Goal: Task Accomplishment & Management: Manage account settings

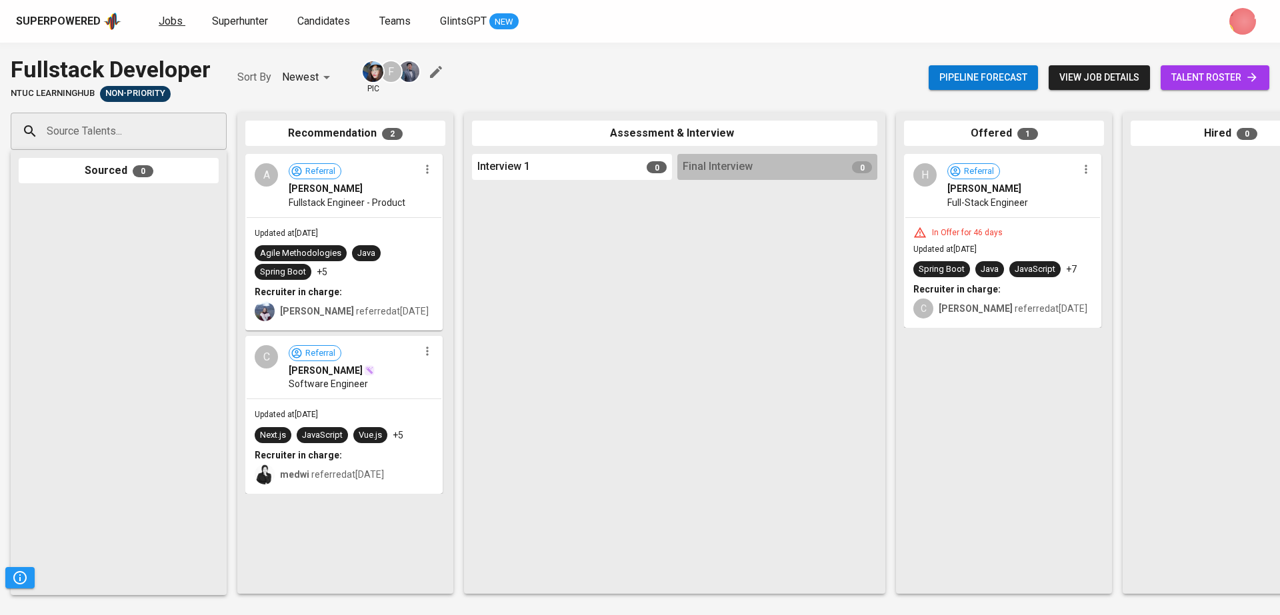
click at [172, 13] on link "Jobs" at bounding box center [172, 21] width 27 height 17
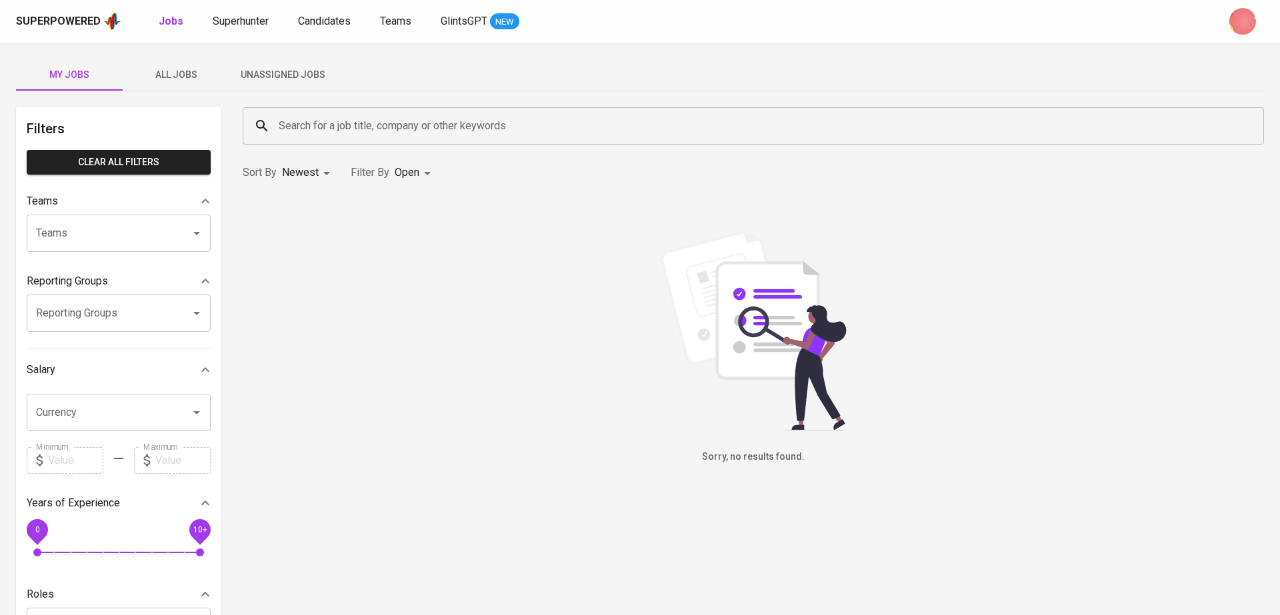
click at [399, 8] on div "Superpowered Jobs Superhunter Candidates Teams GlintsGPT NEW" at bounding box center [640, 21] width 1280 height 43
click at [409, 29] on link "Teams" at bounding box center [397, 21] width 34 height 17
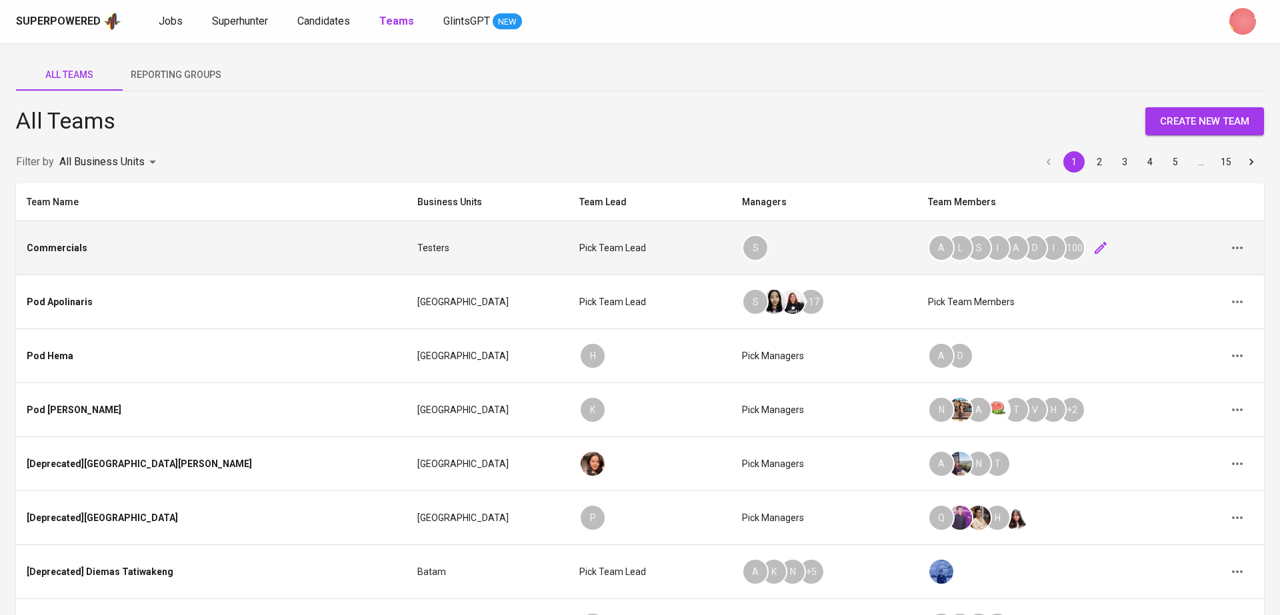
click at [1093, 243] on icon "button" at bounding box center [1101, 248] width 16 height 16
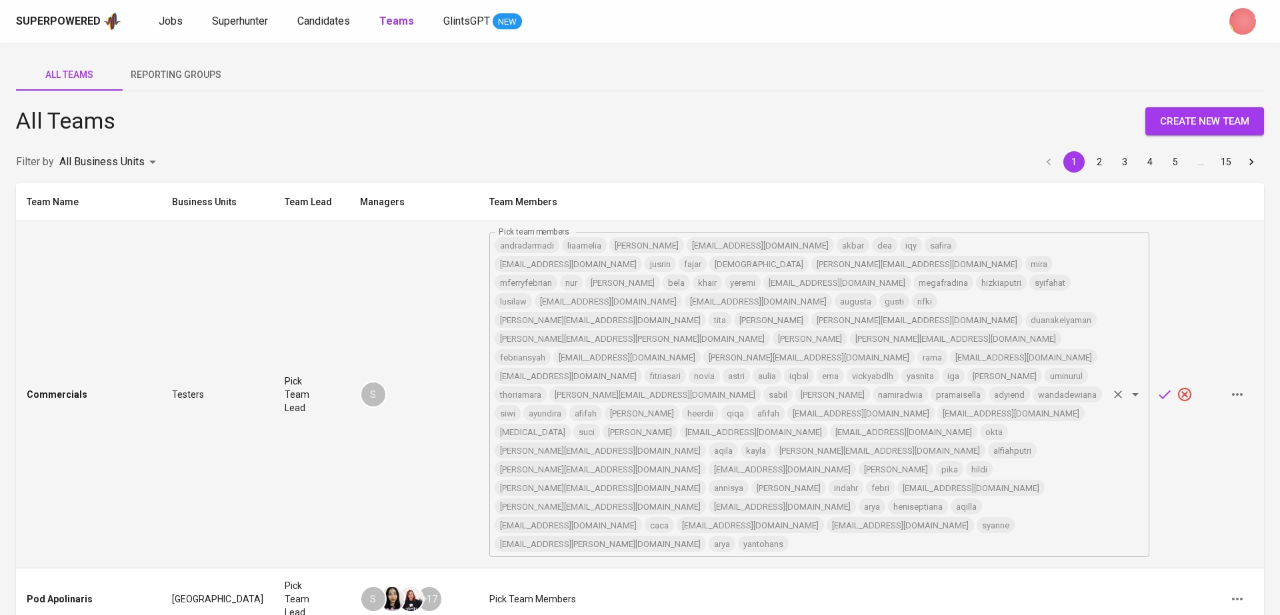
click at [943, 535] on input "Pick team members" at bounding box center [948, 544] width 316 height 19
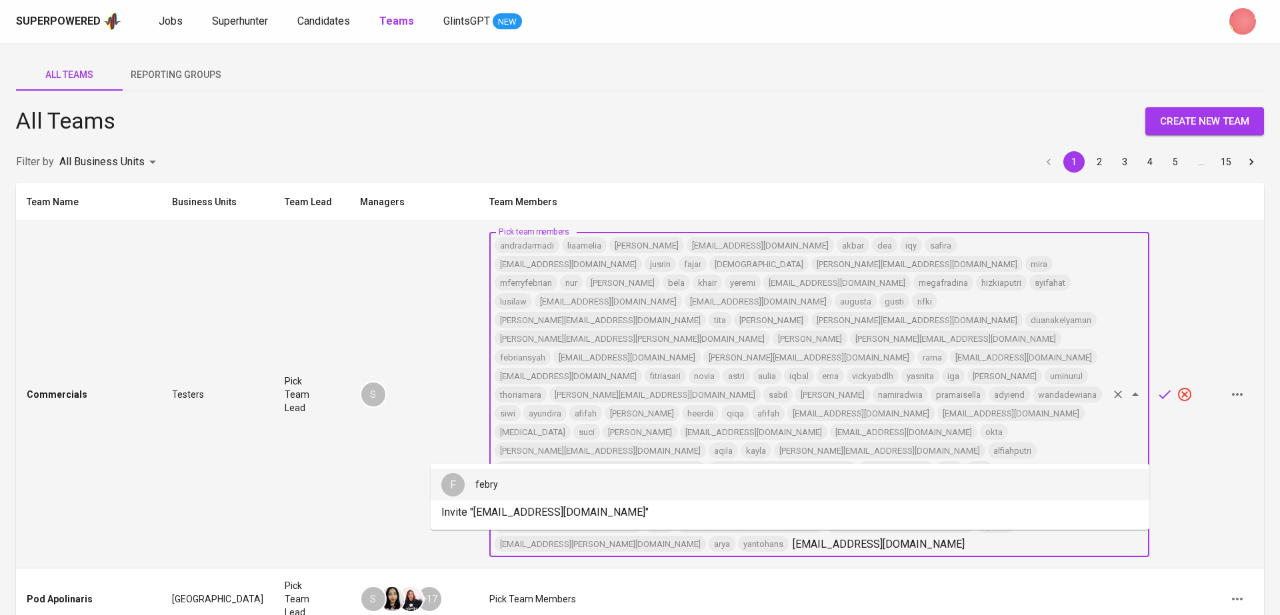
type input "feb@glints.com"
click at [1187, 387] on icon "button" at bounding box center [1185, 395] width 16 height 16
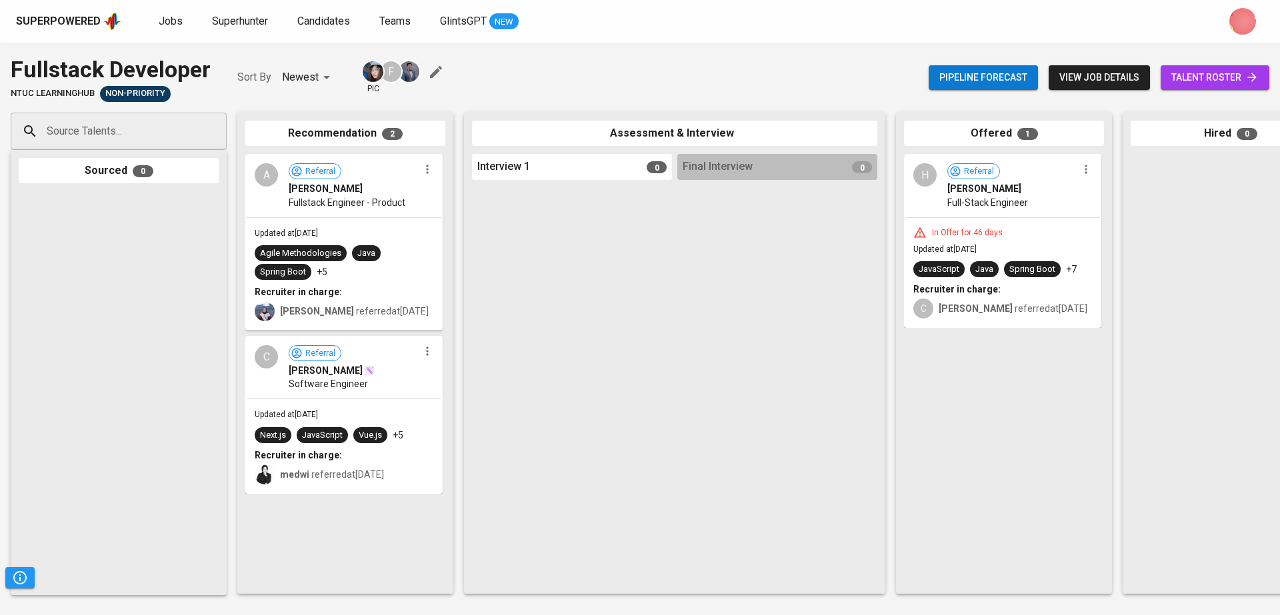
click at [1111, 75] on span "view job details" at bounding box center [1099, 77] width 80 height 17
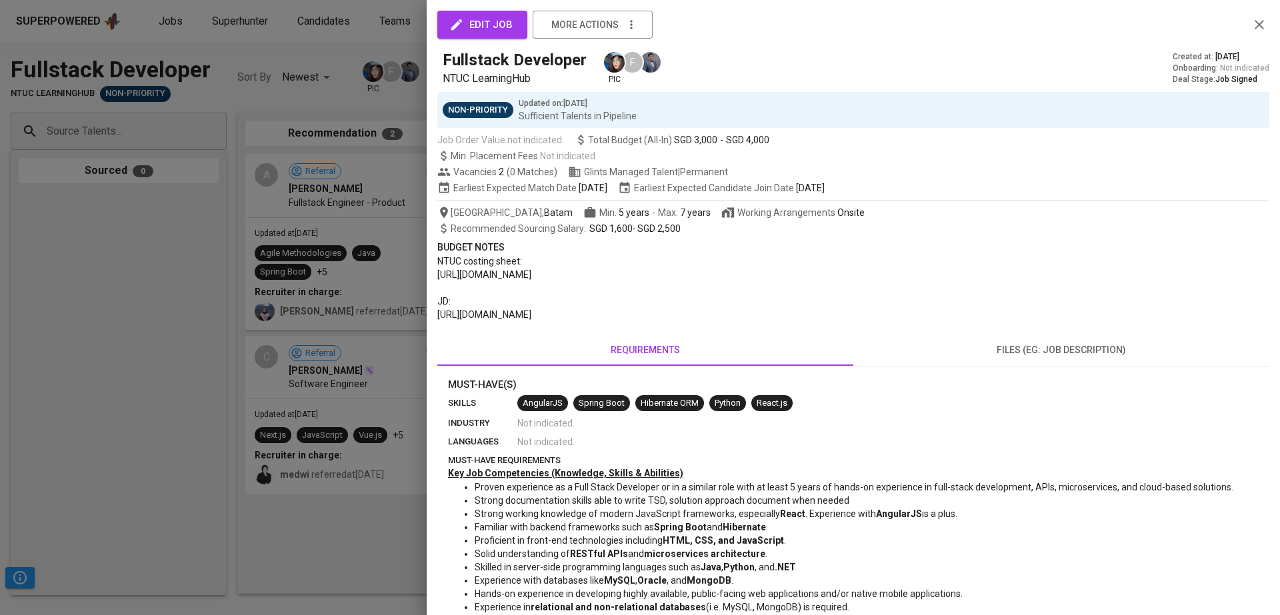
click at [489, 20] on span "edit job" at bounding box center [482, 24] width 61 height 17
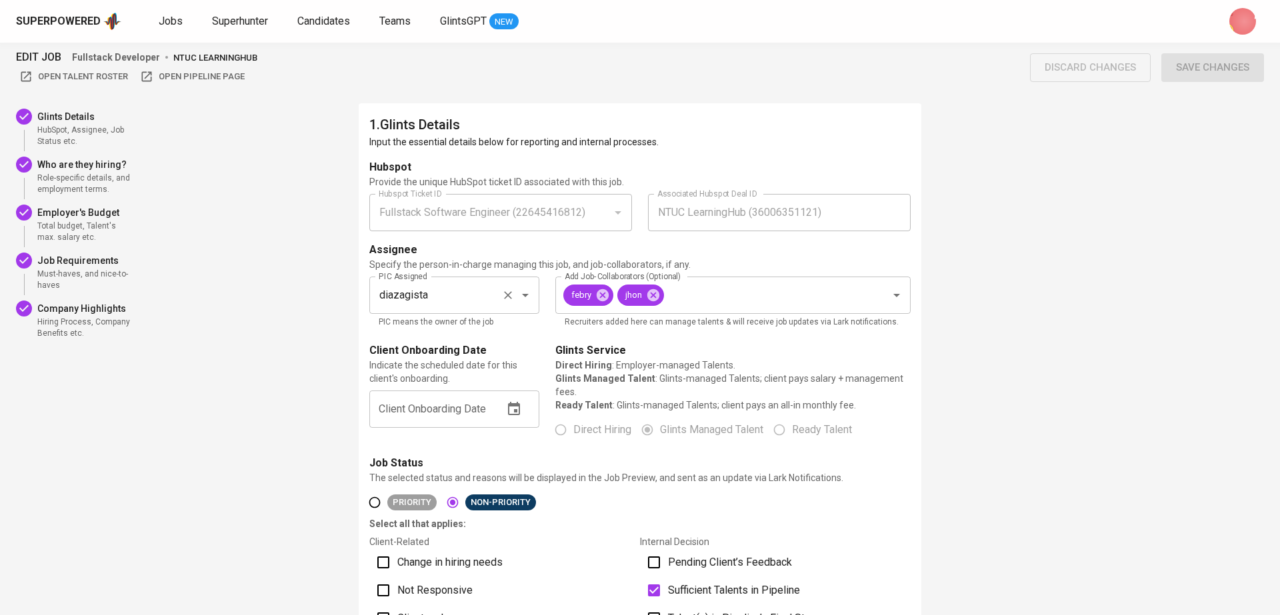
click at [509, 295] on icon "Clear" at bounding box center [507, 295] width 13 height 13
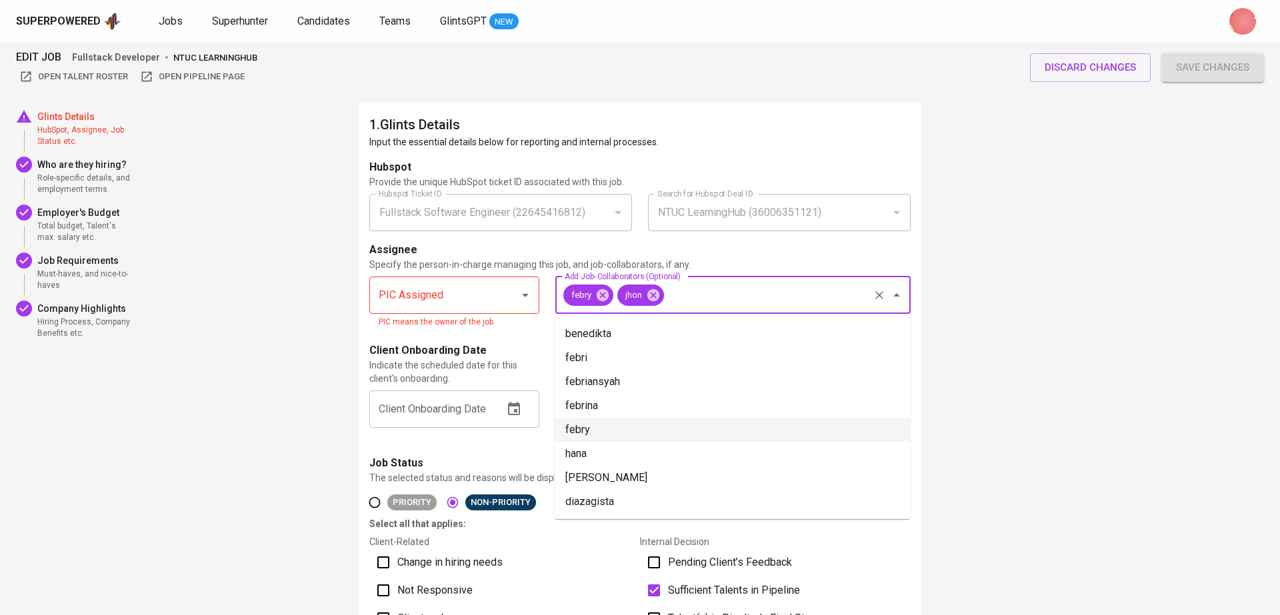
click at [729, 303] on input "Add Job-Collaborators (Optional)" at bounding box center [766, 295] width 201 height 25
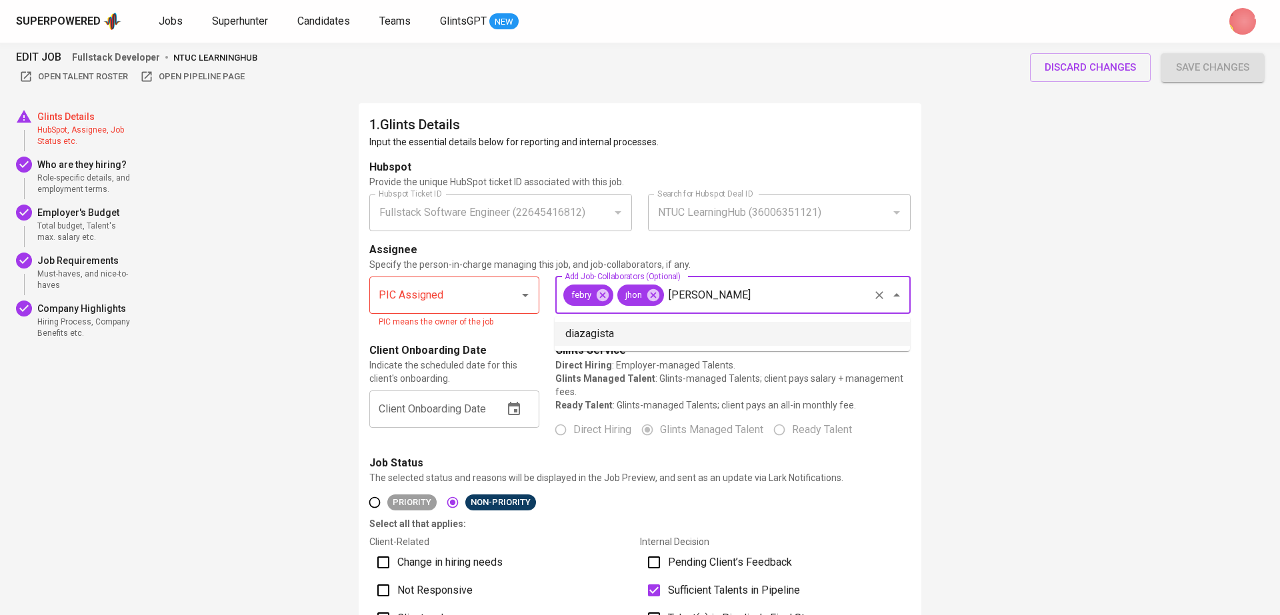
click at [669, 337] on li "diazagista" at bounding box center [732, 334] width 355 height 24
type input "diaz"
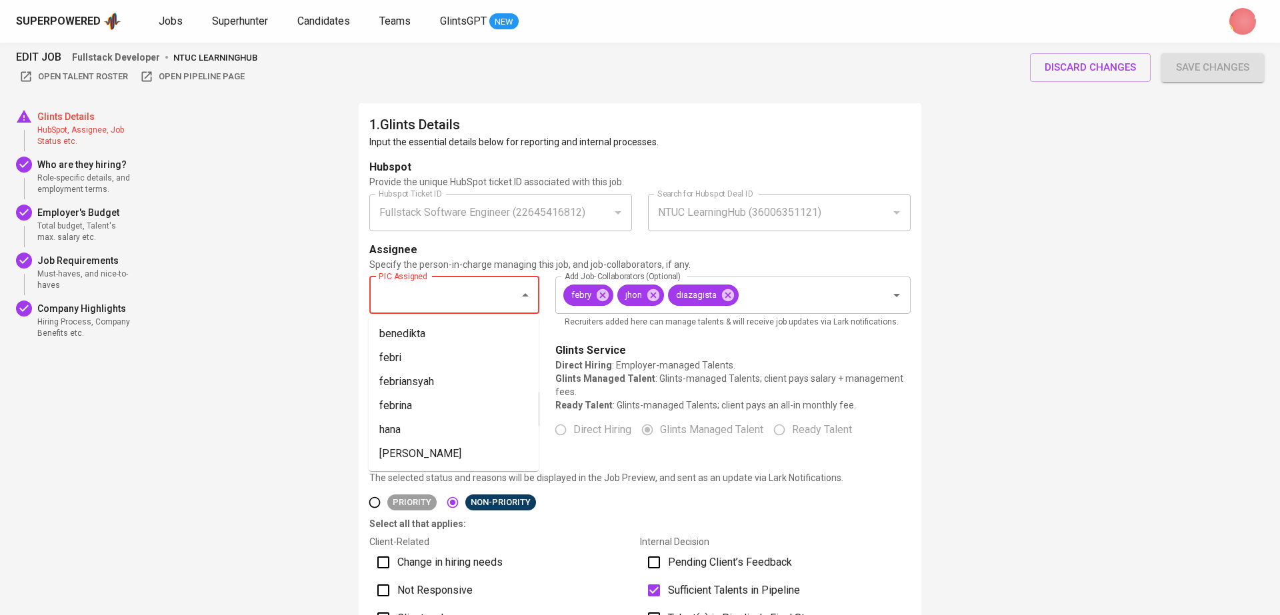
click at [408, 298] on input "PIC Assigned" at bounding box center [435, 295] width 121 height 25
click at [603, 295] on icon at bounding box center [602, 295] width 12 height 12
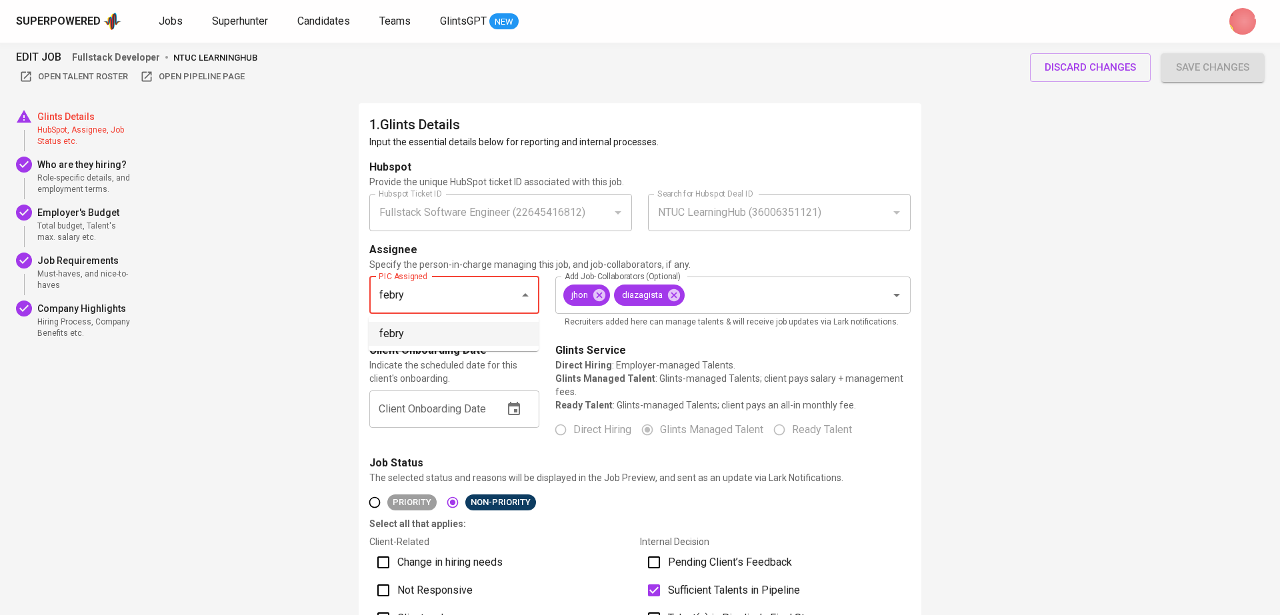
click at [407, 338] on li "febry" at bounding box center [454, 334] width 170 height 24
type input "febry"
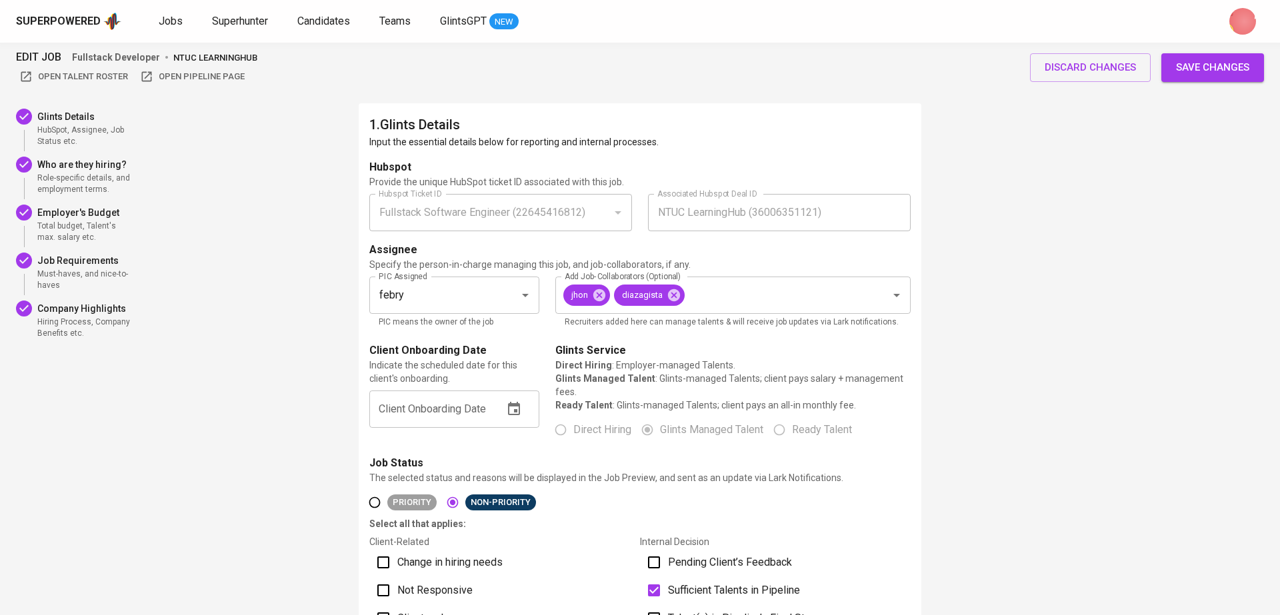
click at [1213, 63] on span "Save changes" at bounding box center [1212, 67] width 73 height 17
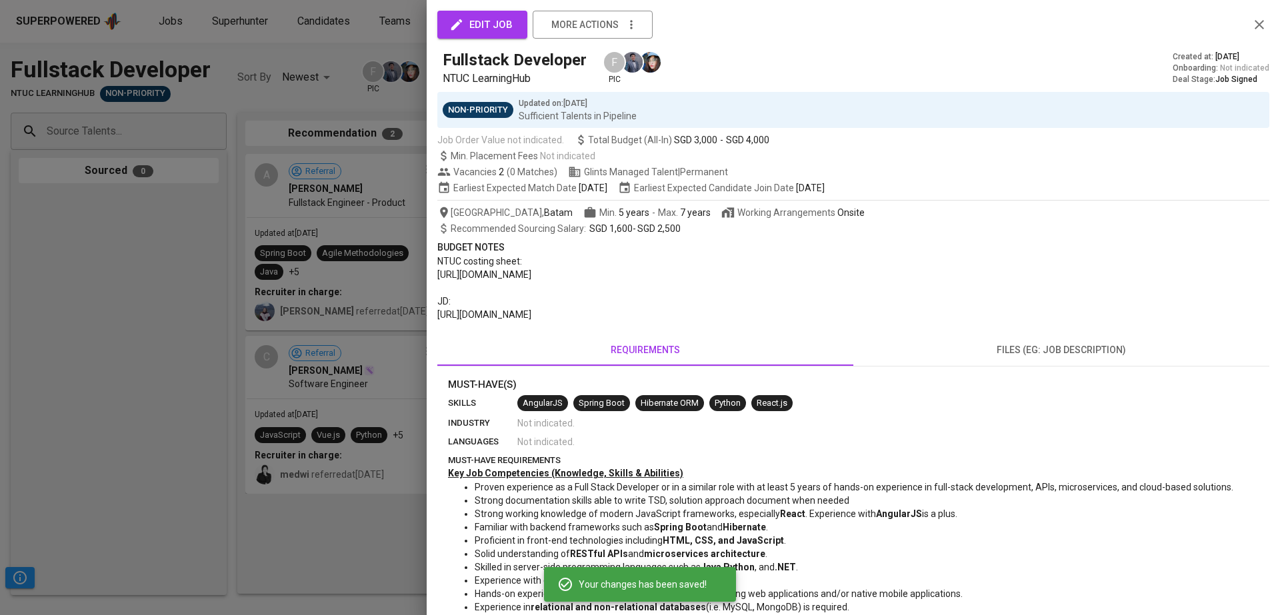
click at [349, 110] on div at bounding box center [640, 307] width 1280 height 615
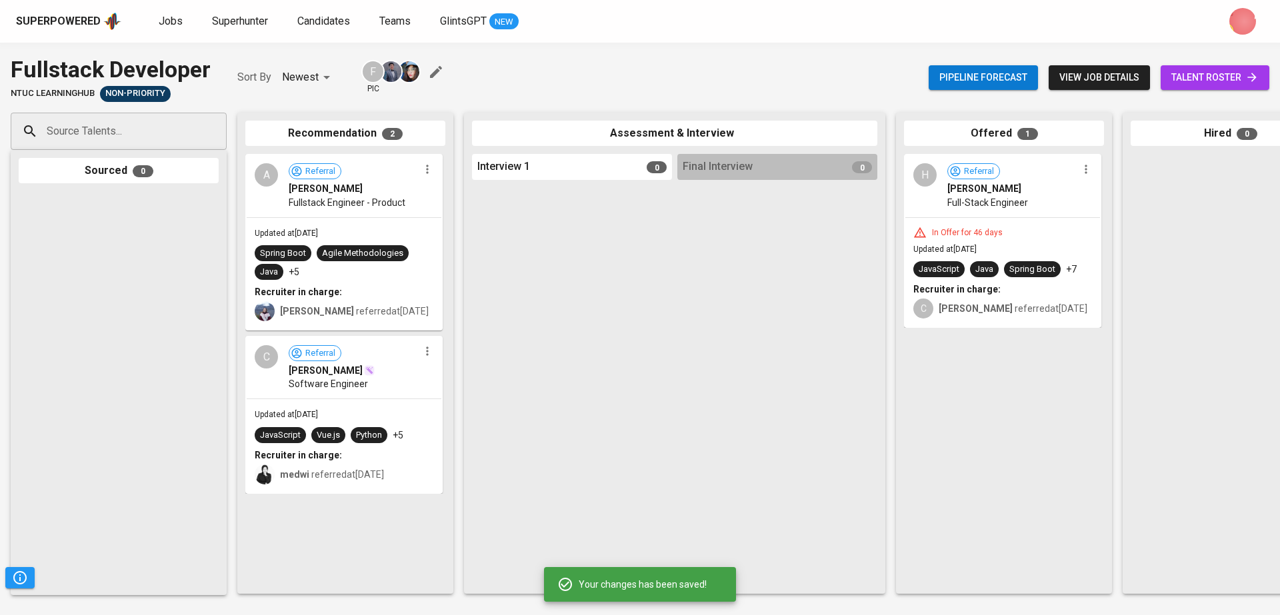
click at [437, 67] on icon "button" at bounding box center [436, 72] width 16 height 16
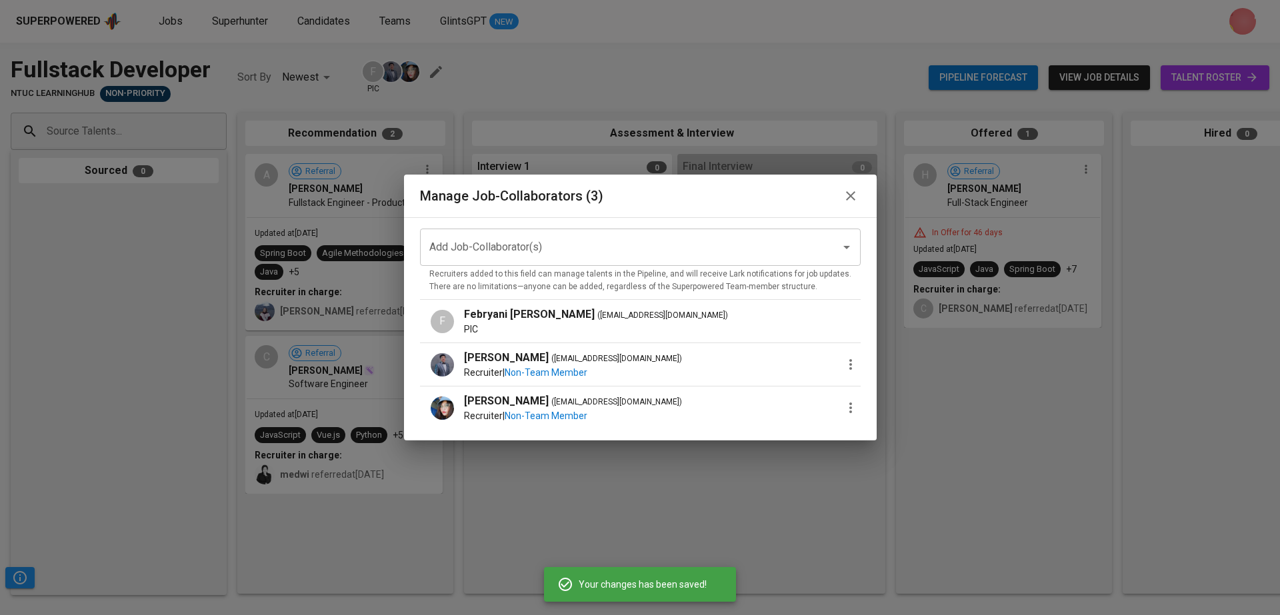
click at [846, 199] on icon "button" at bounding box center [850, 195] width 9 height 9
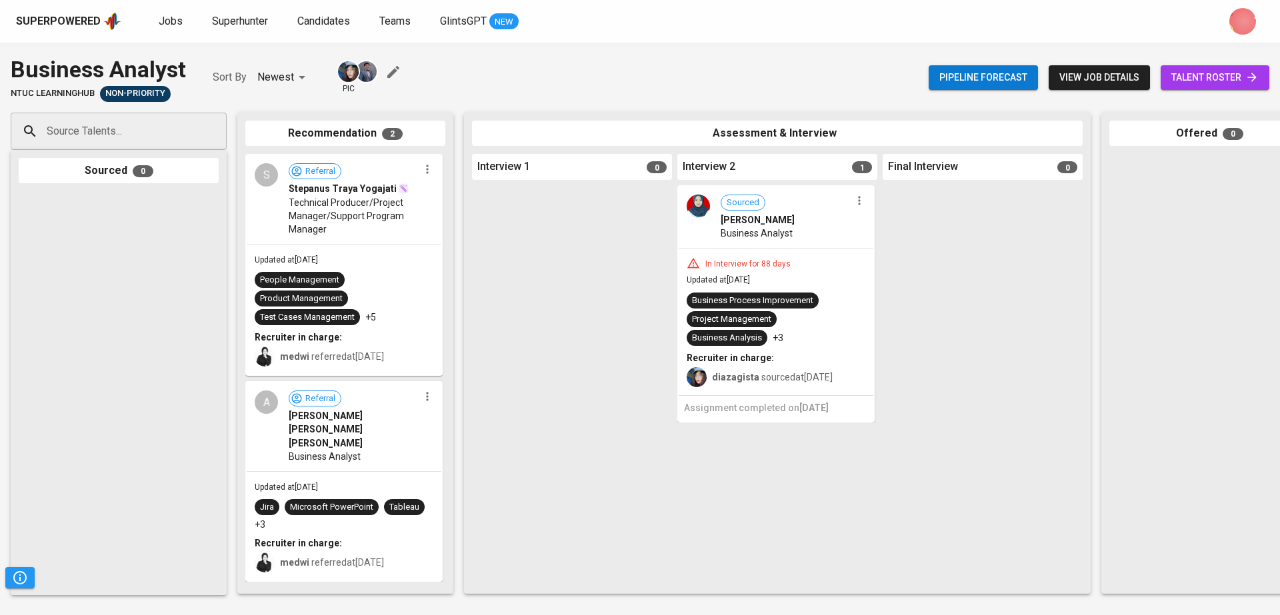
click at [386, 68] on icon "button" at bounding box center [393, 72] width 16 height 16
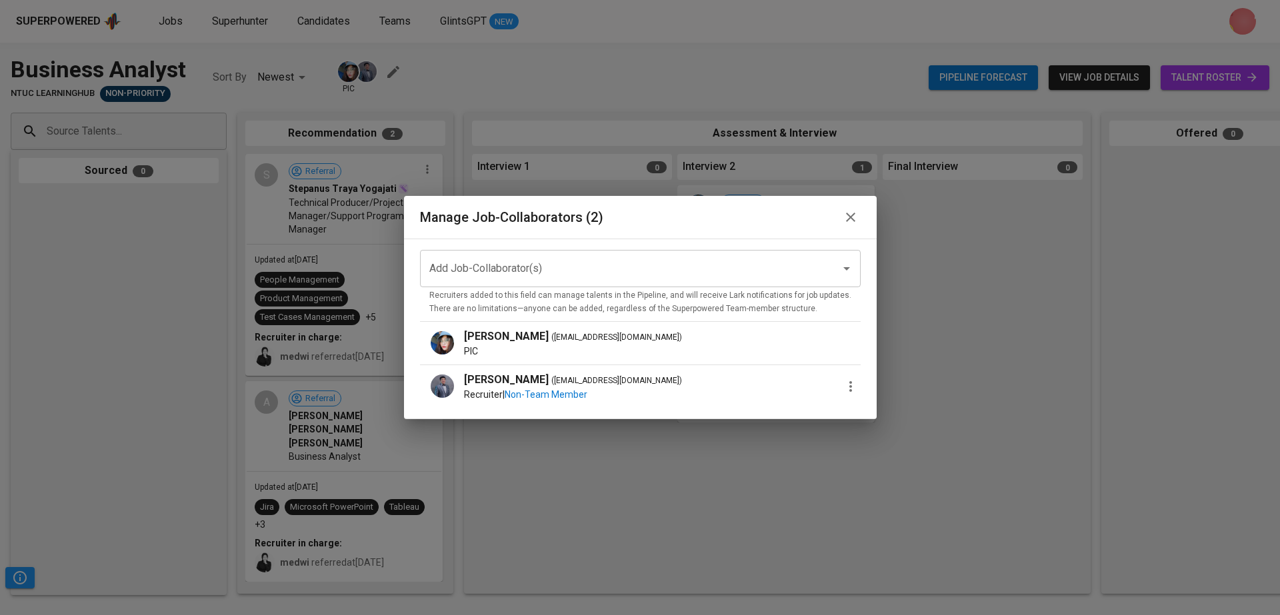
click at [512, 269] on input "Add Job-Collaborator(s)" at bounding box center [621, 268] width 391 height 25
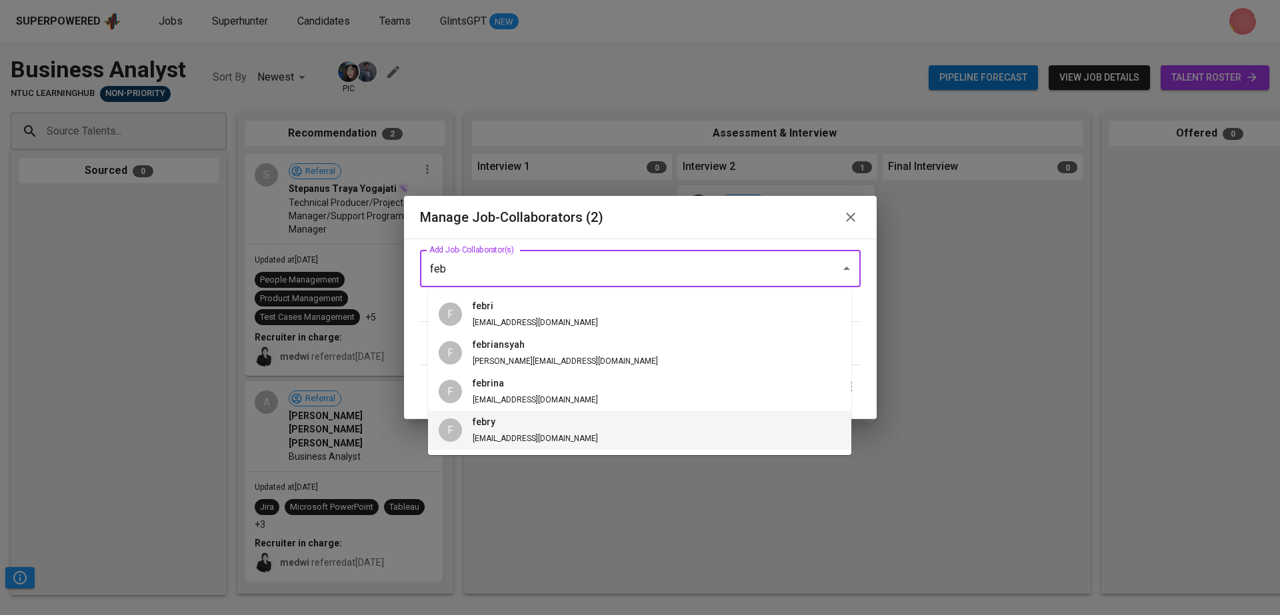
click at [525, 429] on h6 "febry" at bounding box center [535, 422] width 125 height 15
type input "feb"
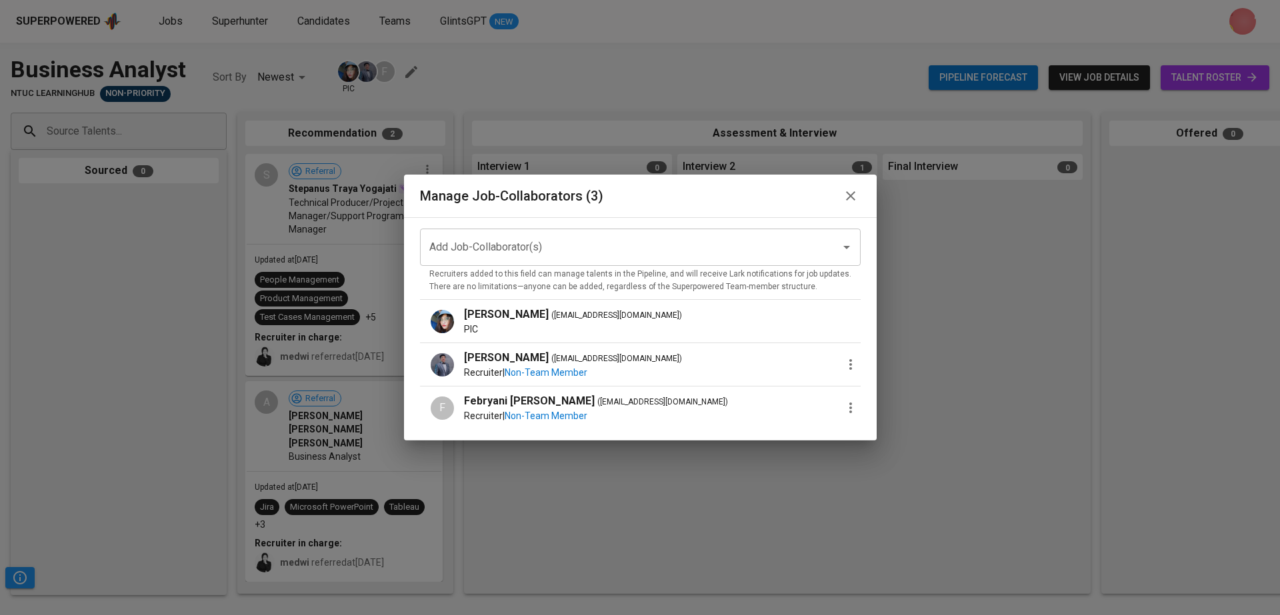
click at [843, 403] on icon "button" at bounding box center [851, 408] width 16 height 16
click at [977, 233] on div at bounding box center [640, 307] width 1280 height 615
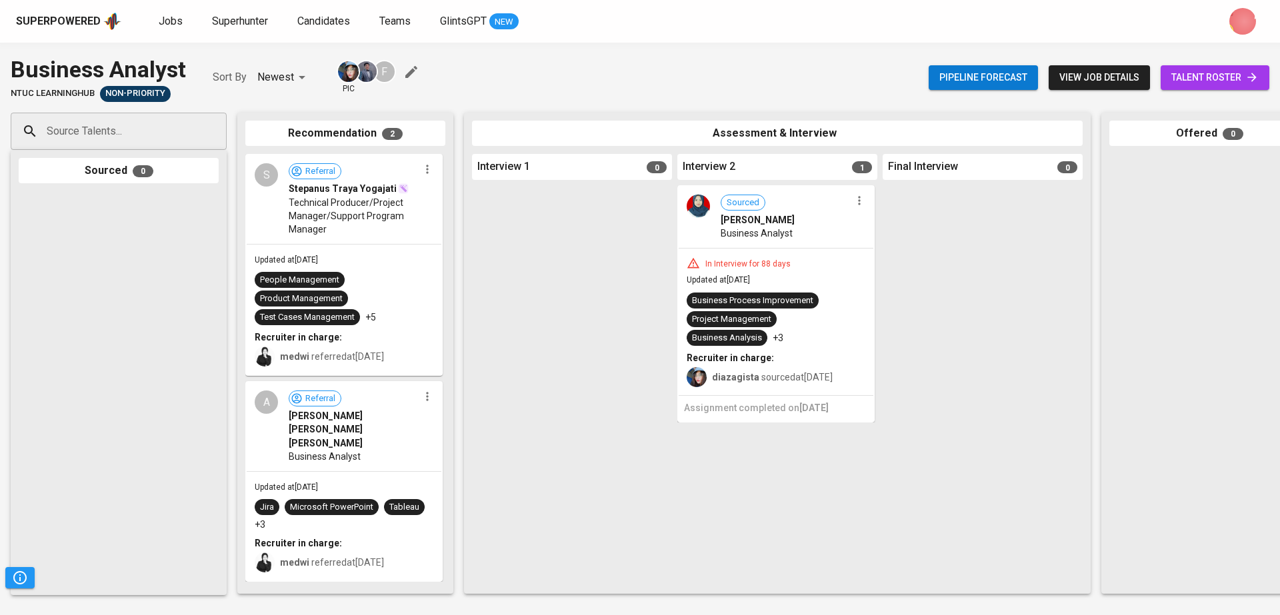
click at [948, 77] on span "Pipeline forecast" at bounding box center [983, 77] width 88 height 17
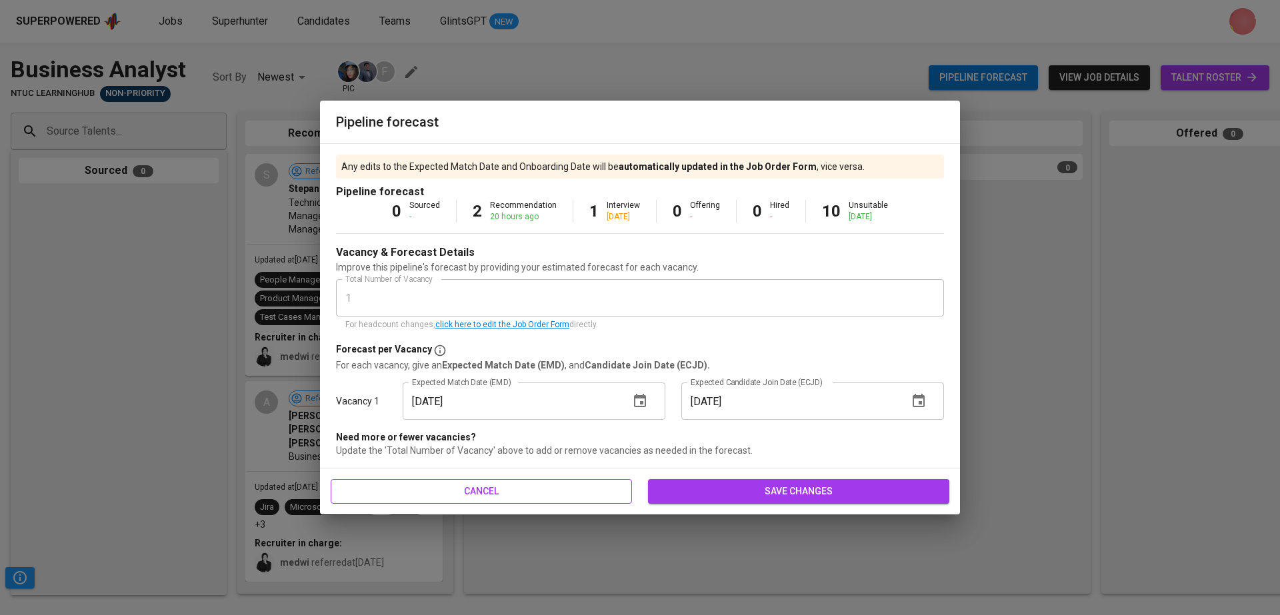
click at [524, 479] on button "cancel" at bounding box center [481, 491] width 301 height 25
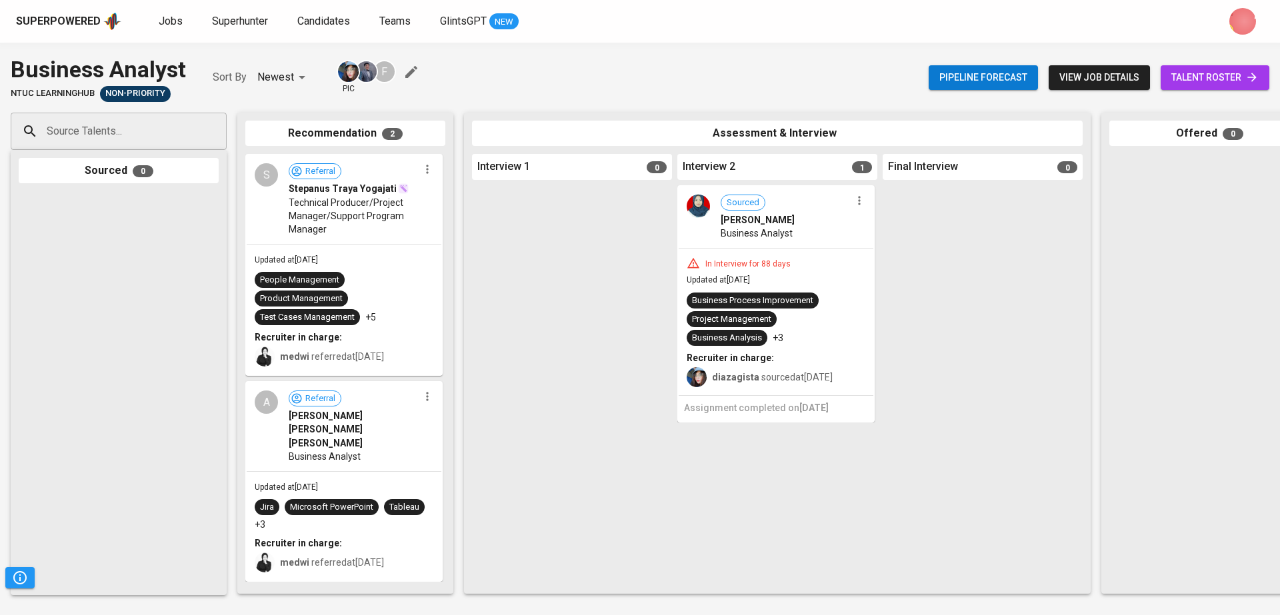
click at [1077, 70] on span "view job details" at bounding box center [1099, 77] width 80 height 17
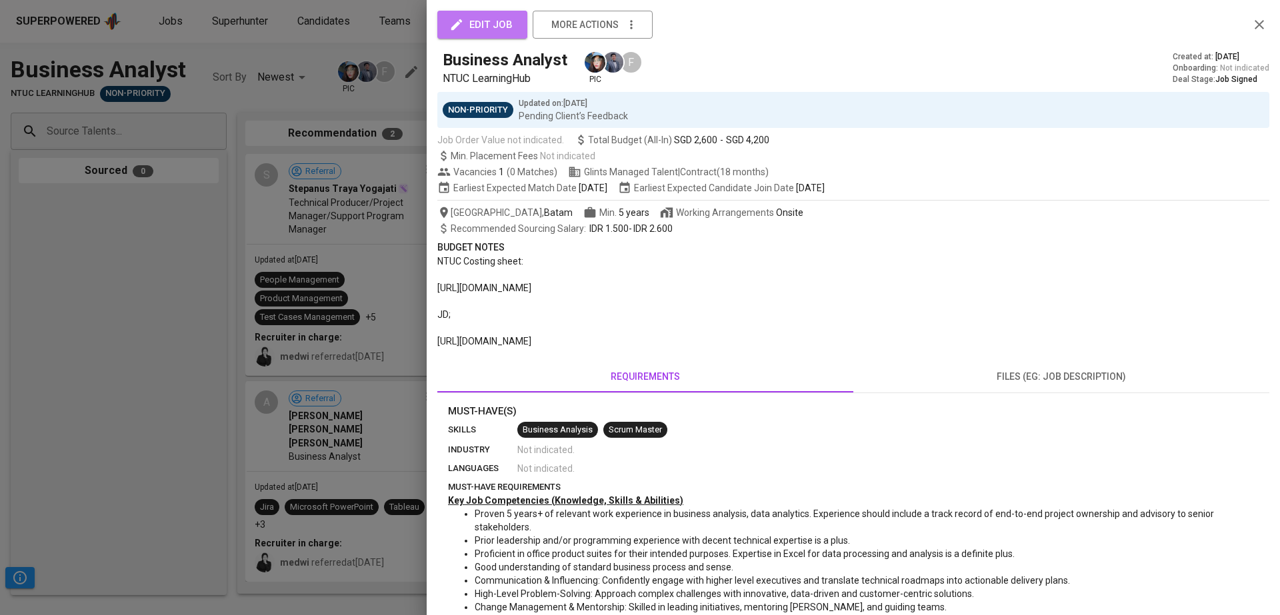
click at [466, 18] on span "edit job" at bounding box center [482, 24] width 61 height 17
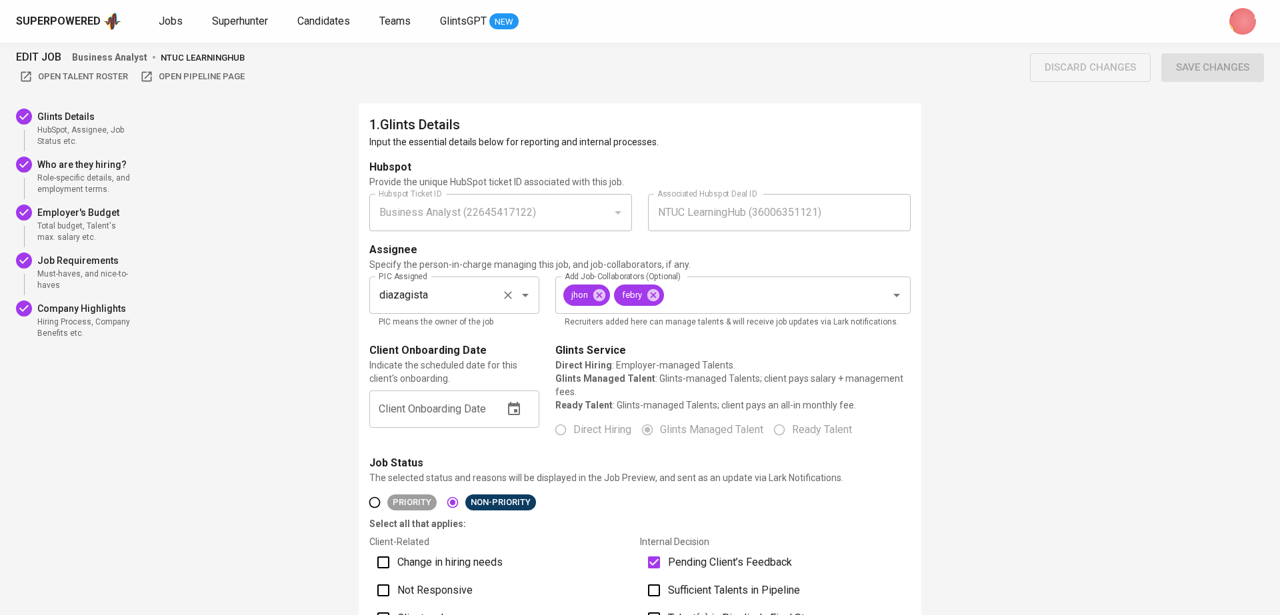
click at [507, 297] on icon "Clear" at bounding box center [507, 295] width 13 height 13
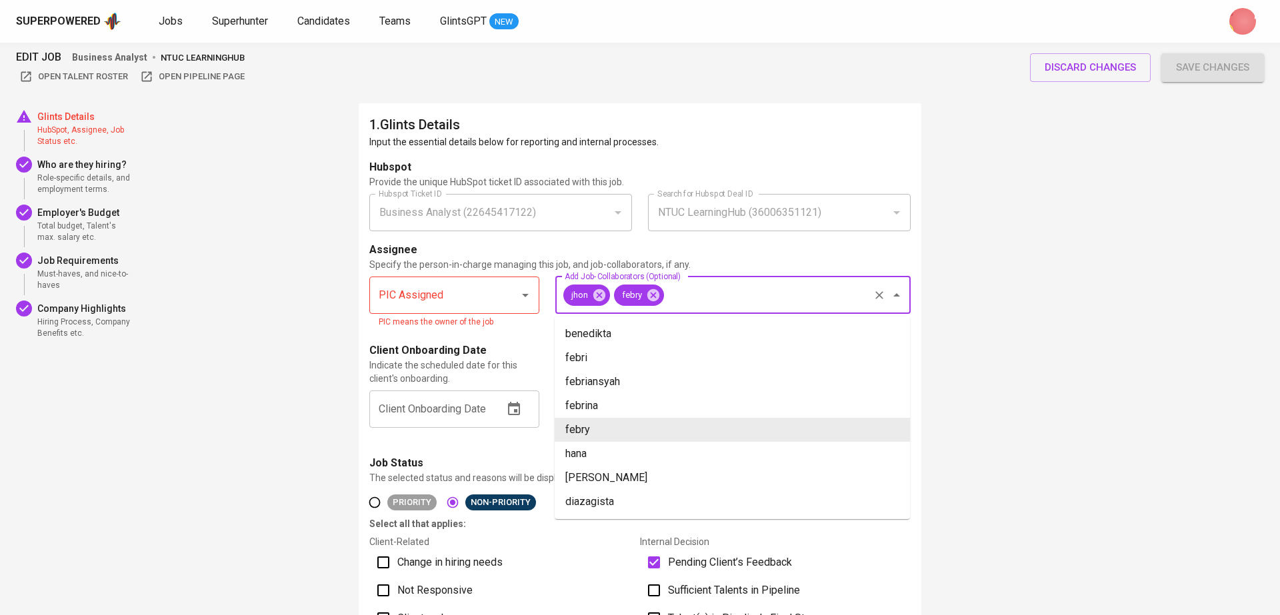
click at [715, 288] on input "Add Job-Collaborators (Optional)" at bounding box center [766, 295] width 201 height 25
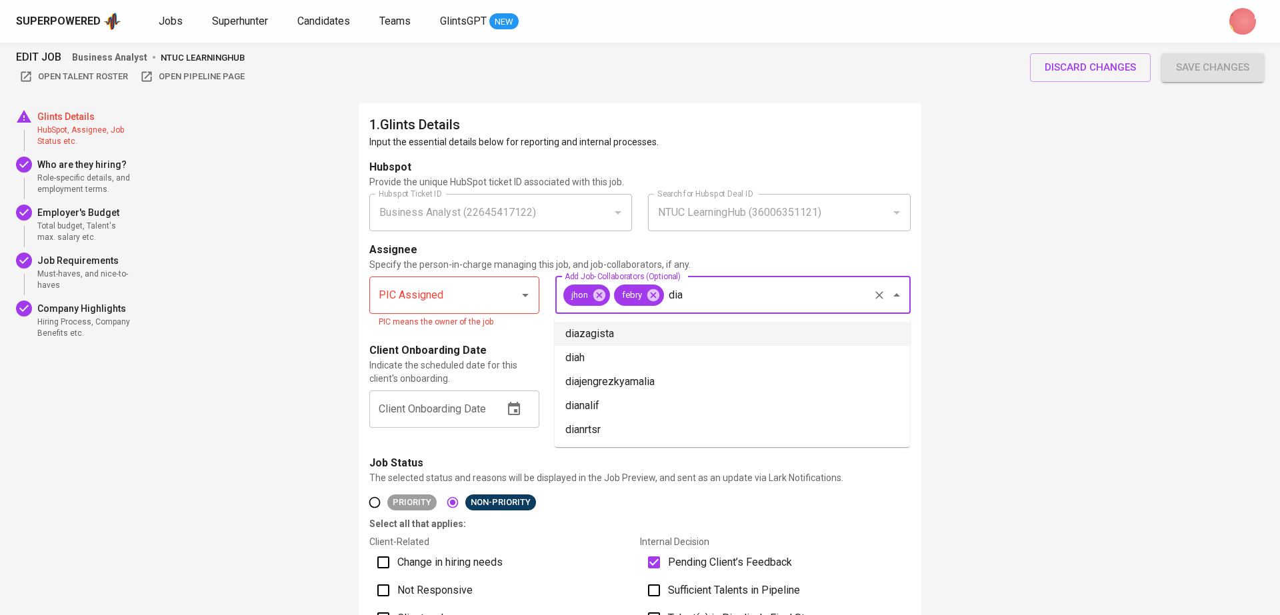
click at [635, 332] on li "diazagista" at bounding box center [732, 334] width 355 height 24
type input "dia"
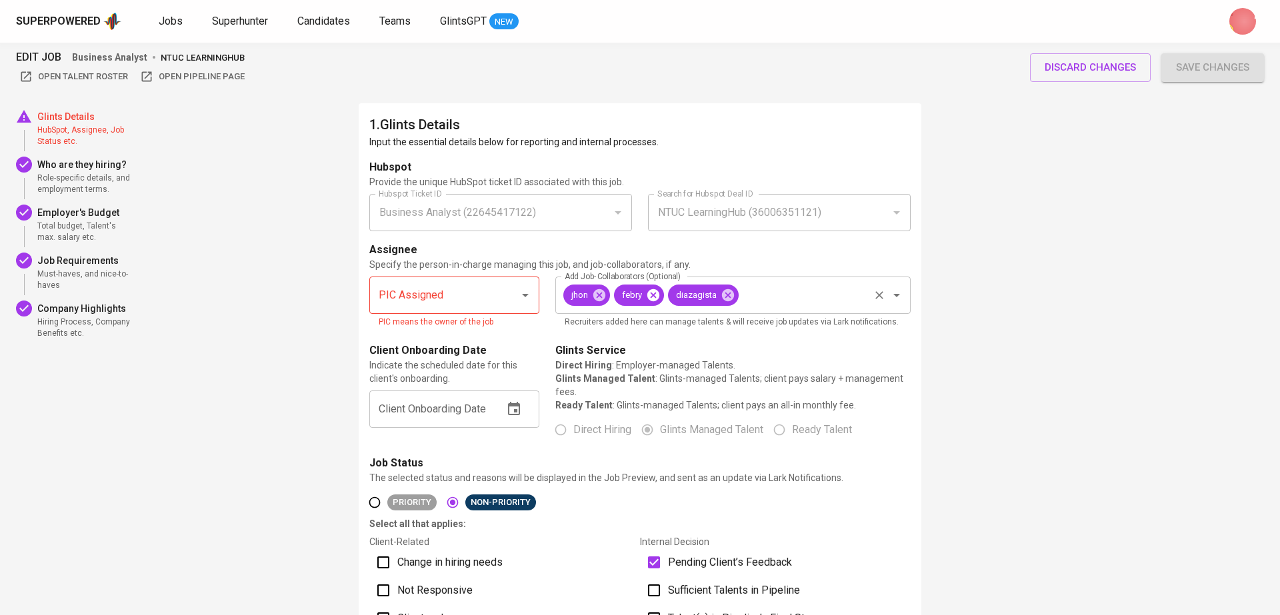
click at [650, 288] on icon at bounding box center [653, 295] width 15 height 15
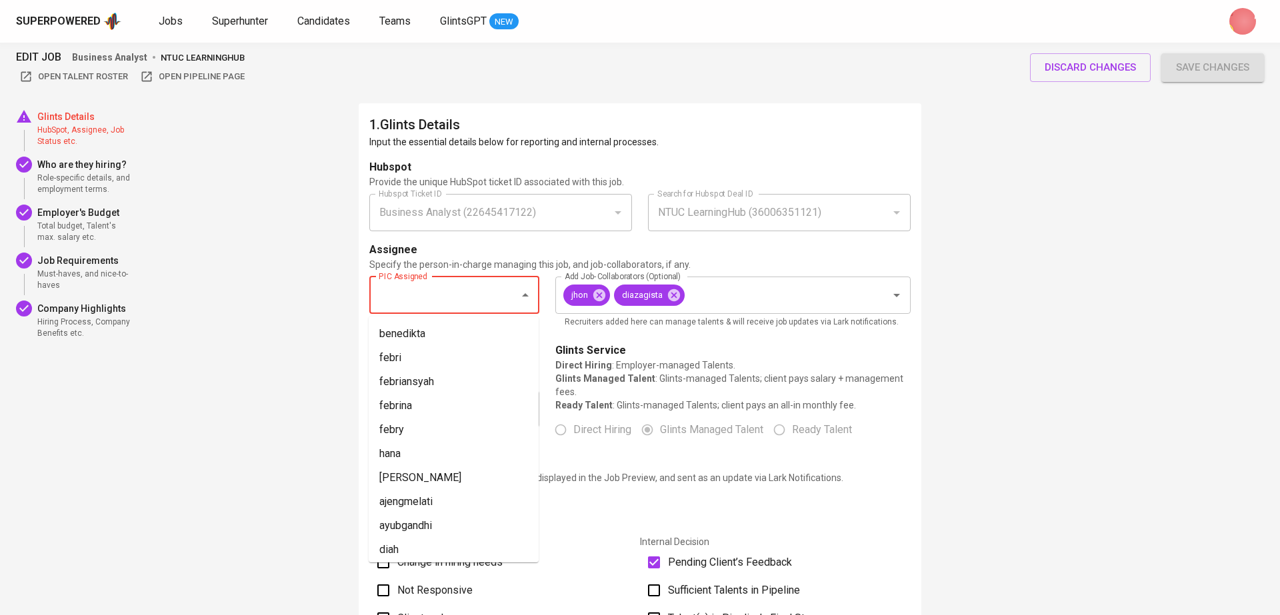
click at [426, 299] on input "PIC Assigned" at bounding box center [435, 295] width 121 height 25
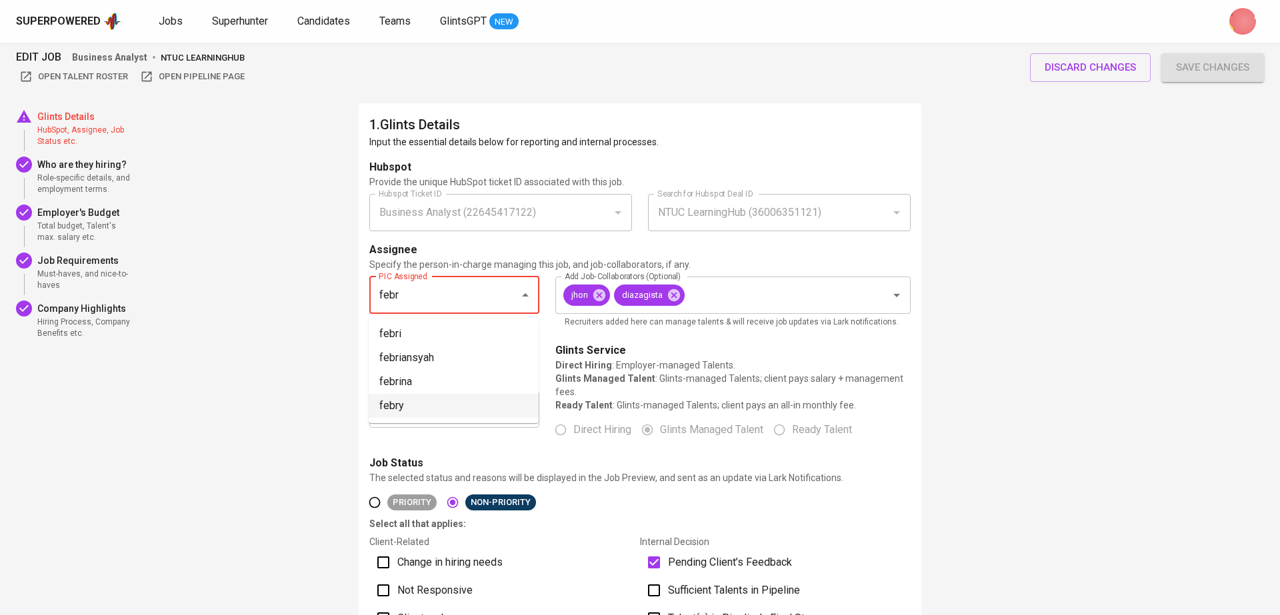
click at [411, 405] on li "febry" at bounding box center [454, 406] width 170 height 24
type input "febry"
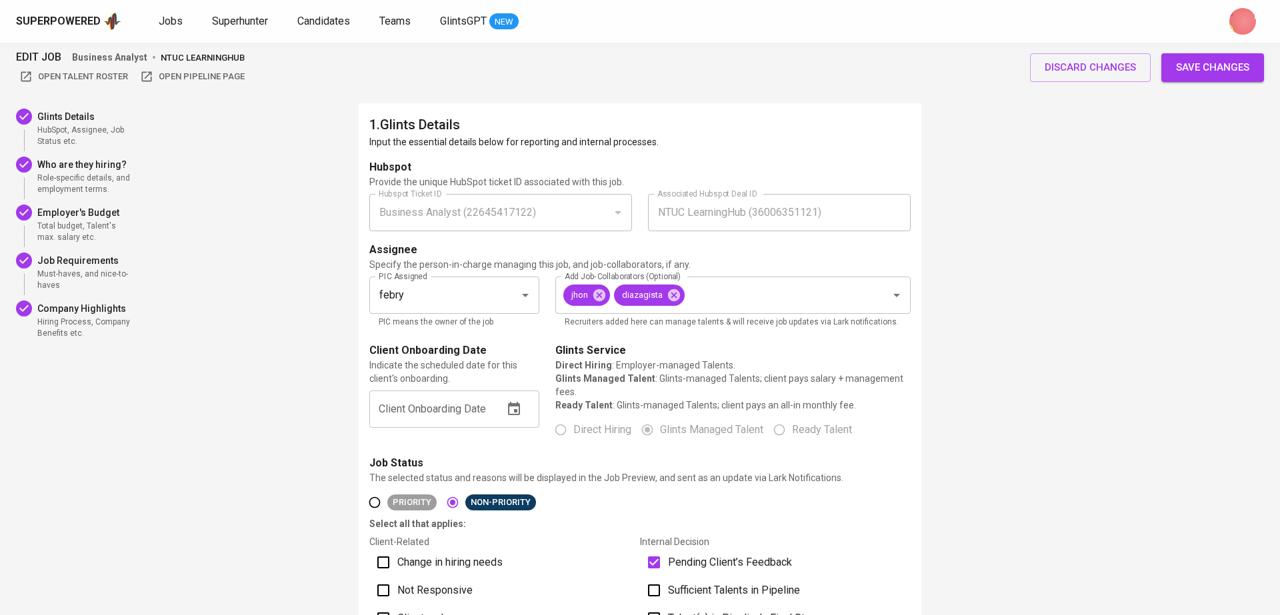
click at [1215, 65] on span "Save changes" at bounding box center [1212, 67] width 73 height 17
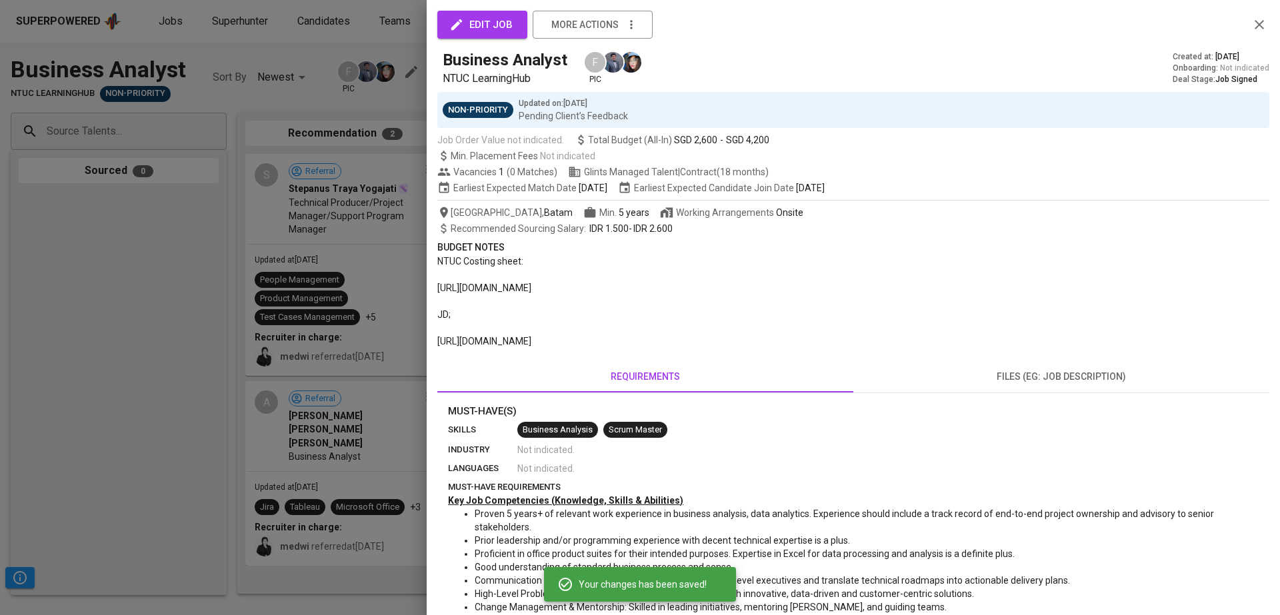
click at [326, 96] on div at bounding box center [640, 307] width 1280 height 615
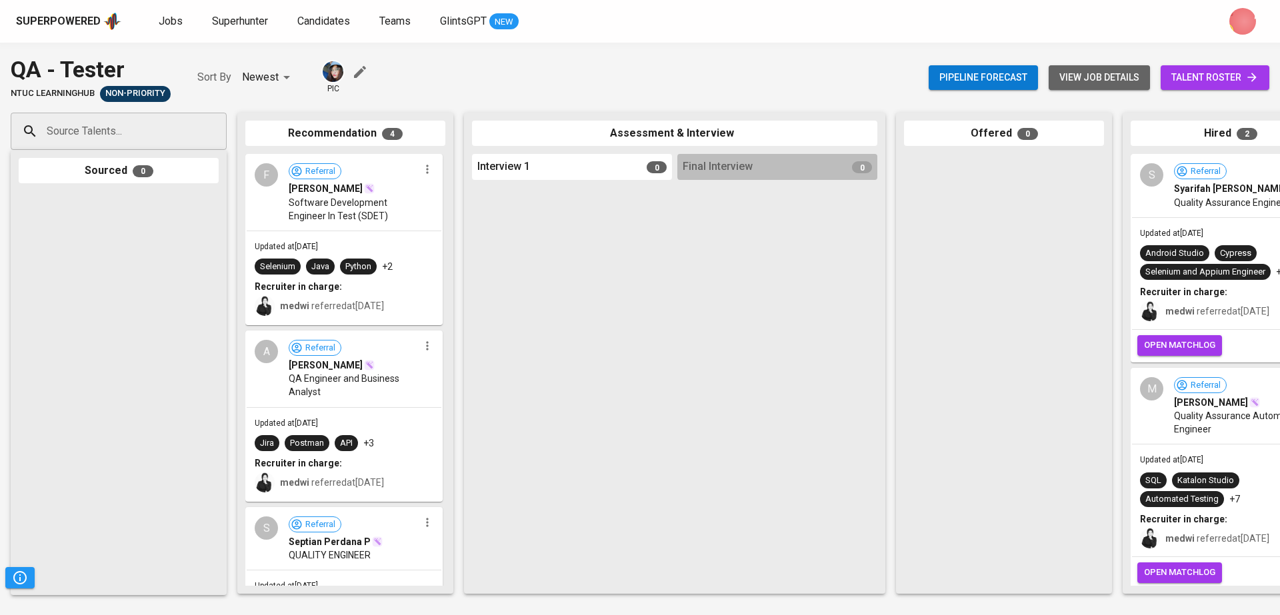
click at [1087, 80] on span "view job details" at bounding box center [1099, 77] width 80 height 17
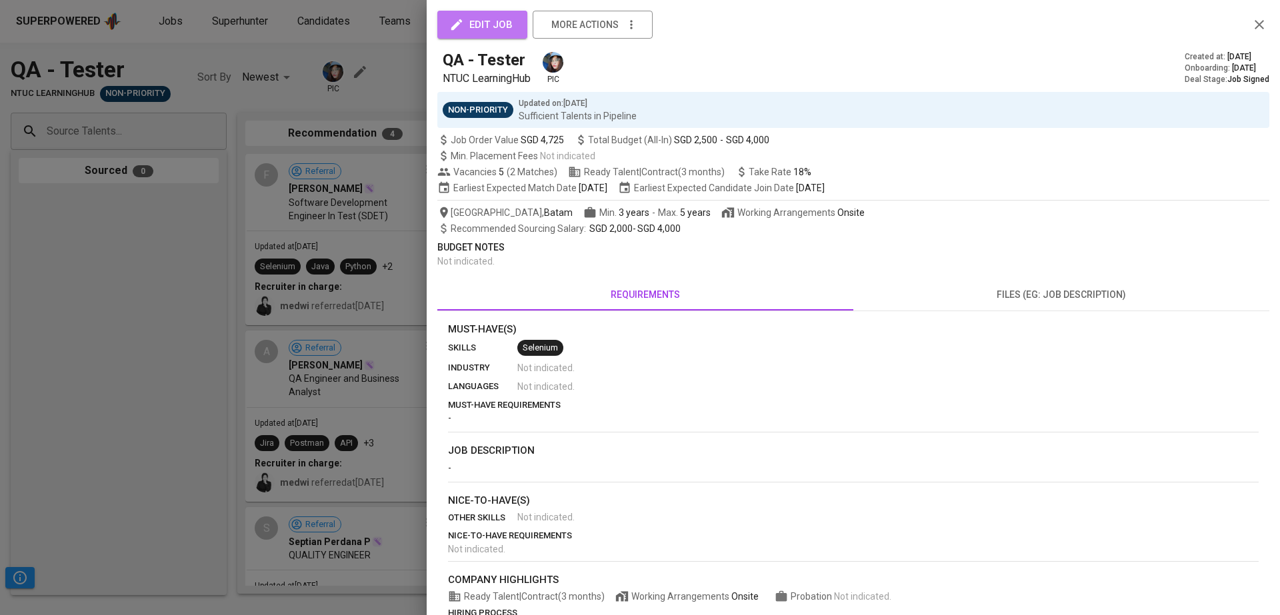
click at [493, 24] on span "edit job" at bounding box center [482, 24] width 61 height 17
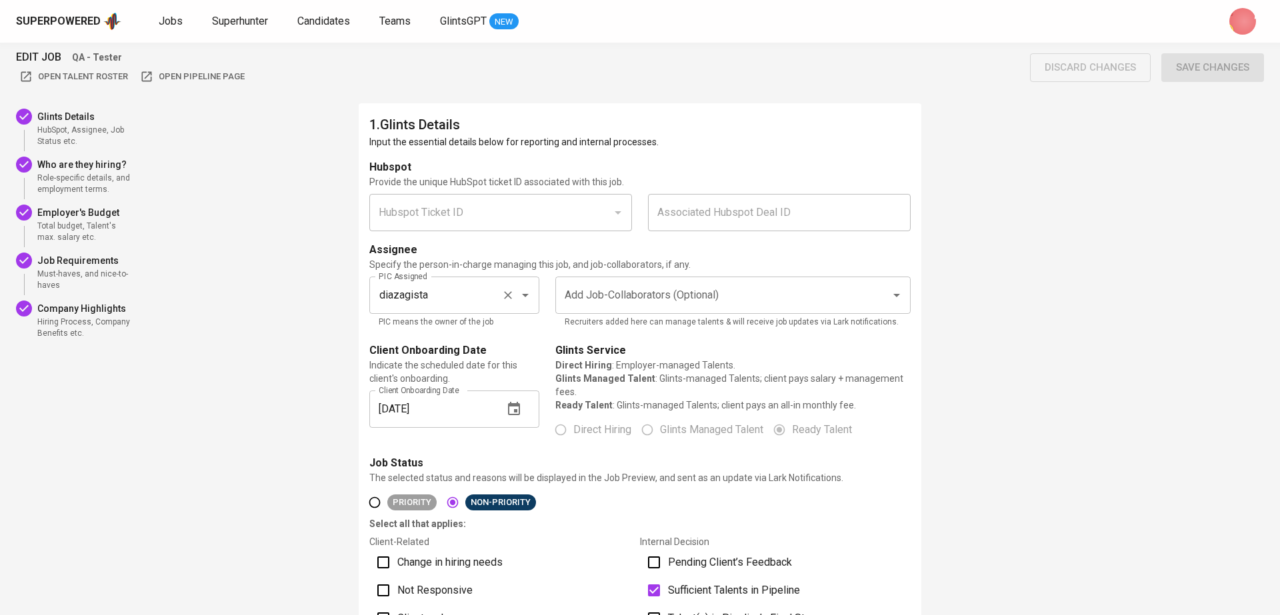
click at [511, 293] on icon "Clear" at bounding box center [507, 295] width 13 height 13
click at [457, 293] on input "PIC Assigned" at bounding box center [435, 295] width 121 height 25
click at [453, 338] on li "febry" at bounding box center [454, 334] width 170 height 24
type input "febry"
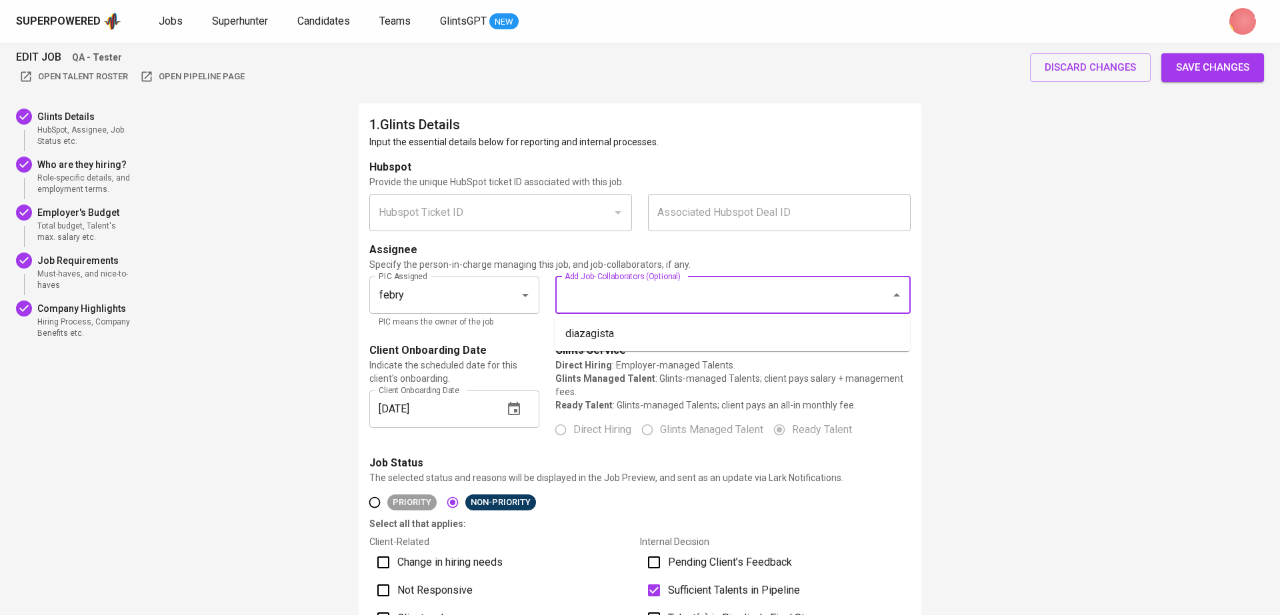
click at [641, 295] on input "Add Job-Collaborators (Optional)" at bounding box center [714, 295] width 306 height 25
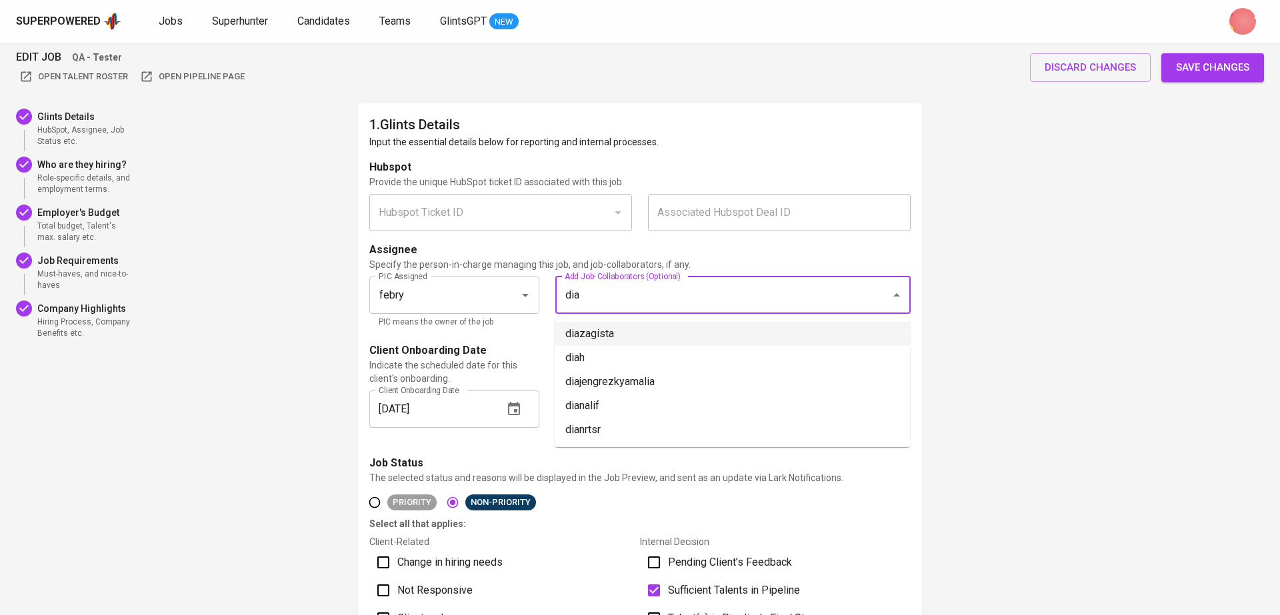
click at [580, 327] on li "diazagista" at bounding box center [732, 334] width 355 height 24
type input "dia"
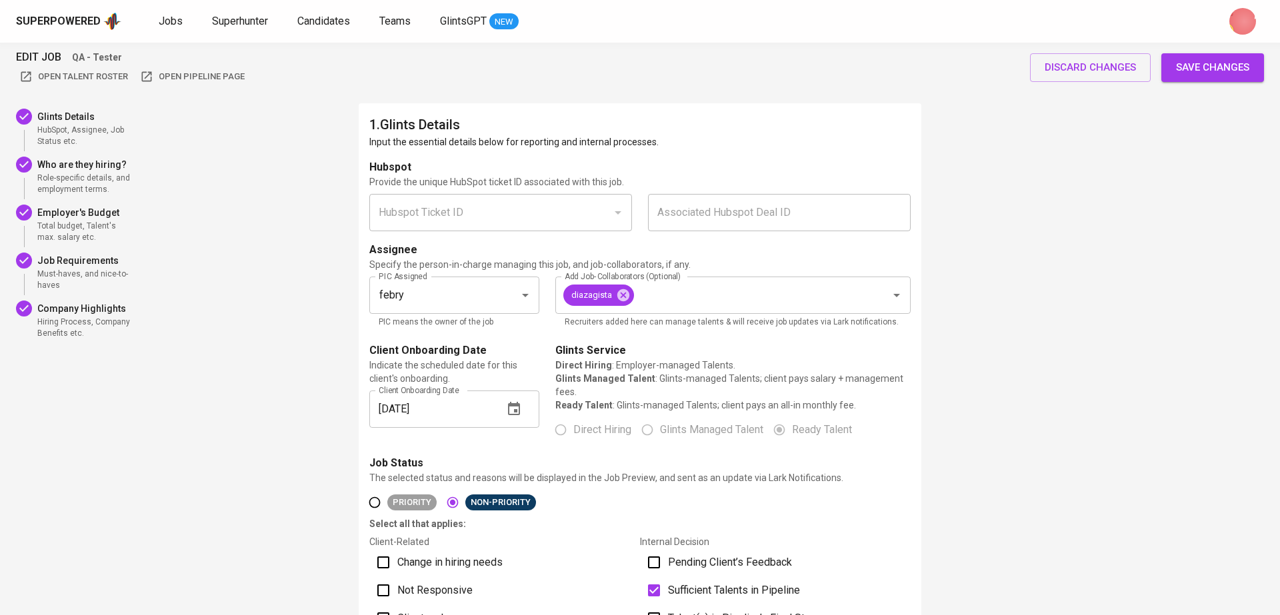
click at [1178, 63] on span "Save changes" at bounding box center [1212, 67] width 73 height 17
